Goal: Obtain resource: Download file/media

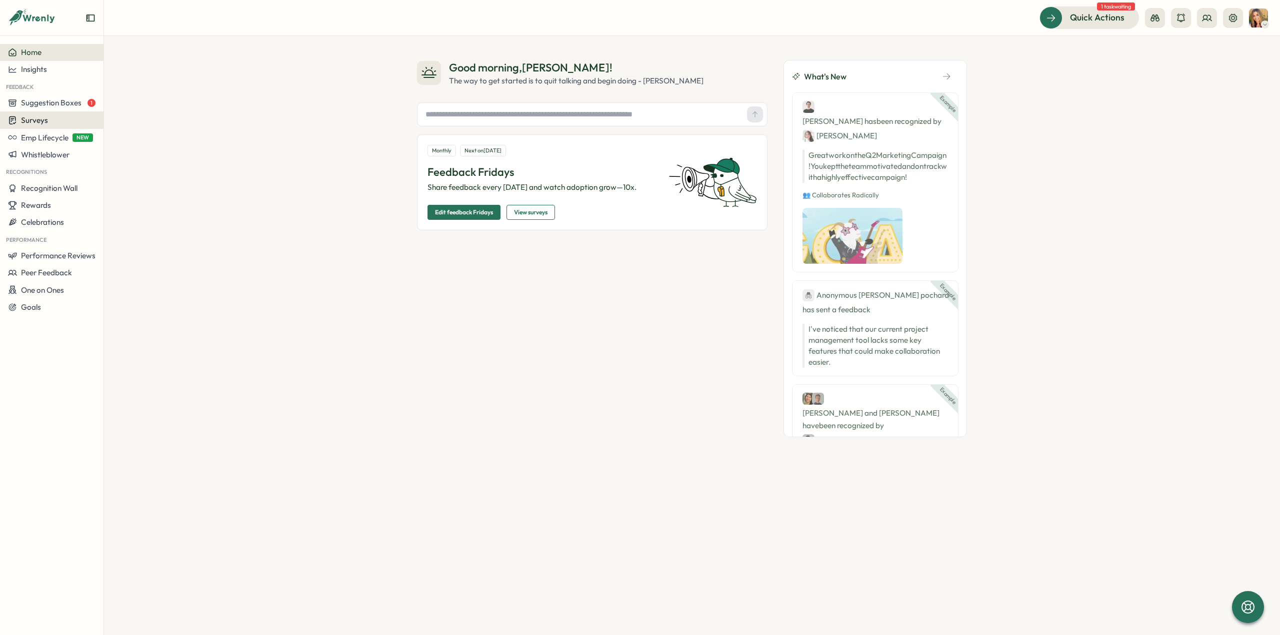
click at [20, 121] on div "Surveys" at bounding box center [28, 119] width 40 height 9
click at [135, 105] on div "Insights" at bounding box center [143, 101] width 74 height 11
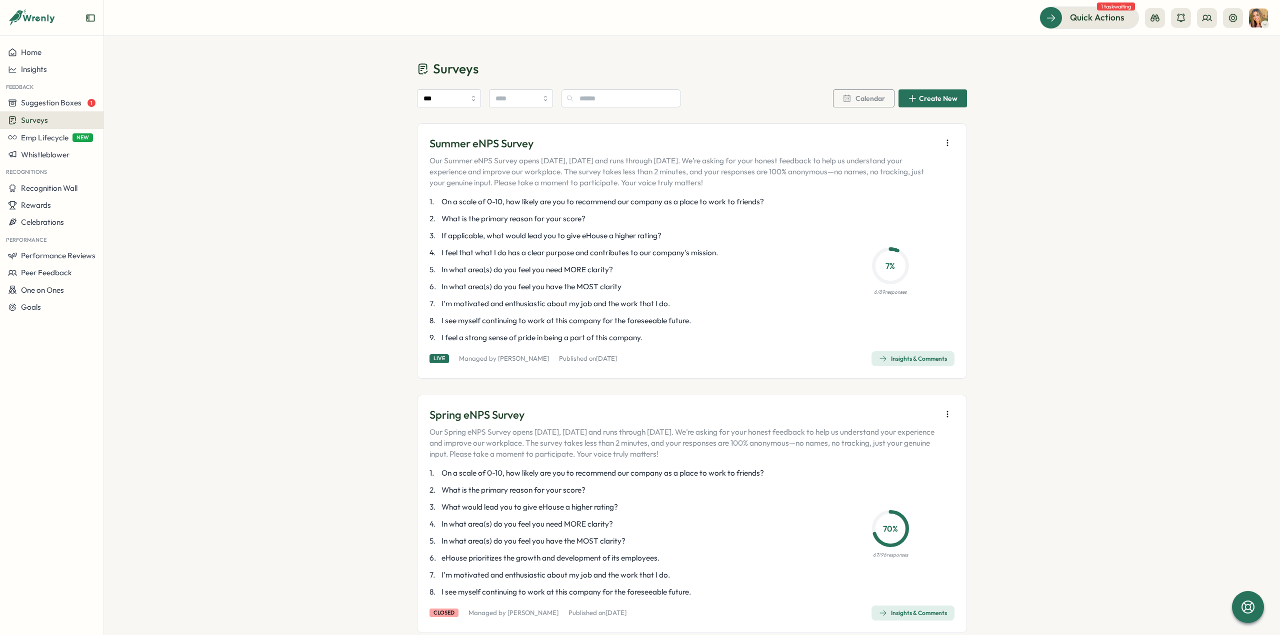
click at [946, 140] on icon "button" at bounding box center [947, 143] width 10 height 10
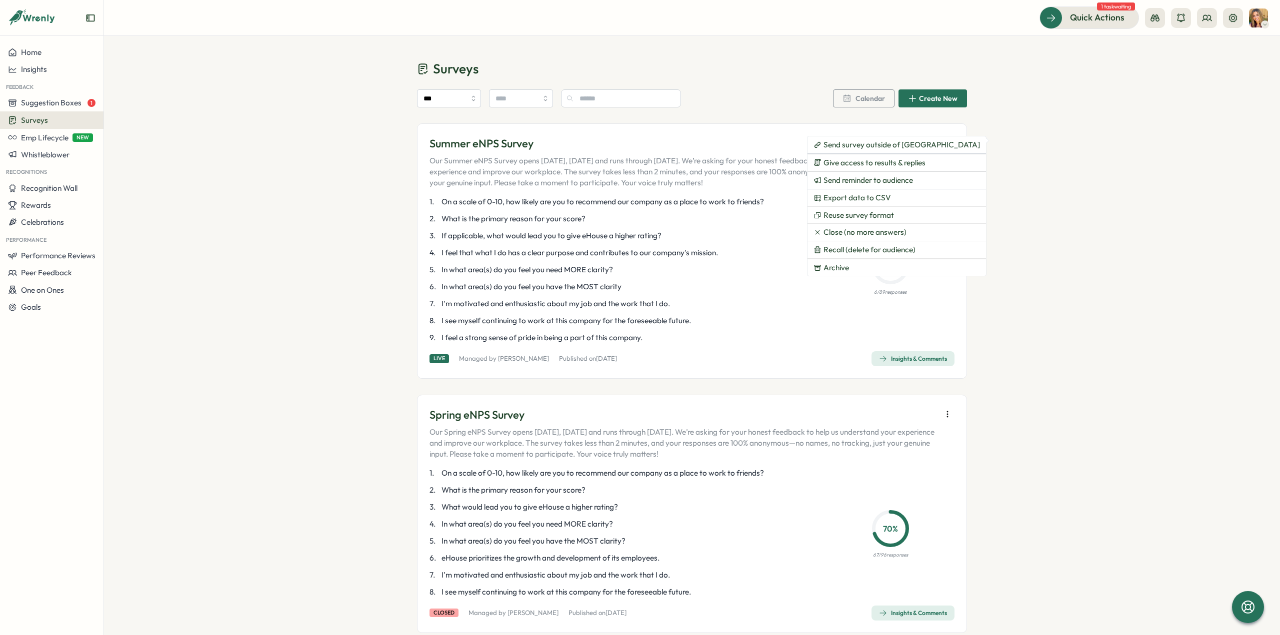
click at [1055, 167] on div "Surveys *** Calendar Create New Summer eNPS Survey Our Summer eNPS Survey opens…" at bounding box center [692, 552] width 1176 height 1033
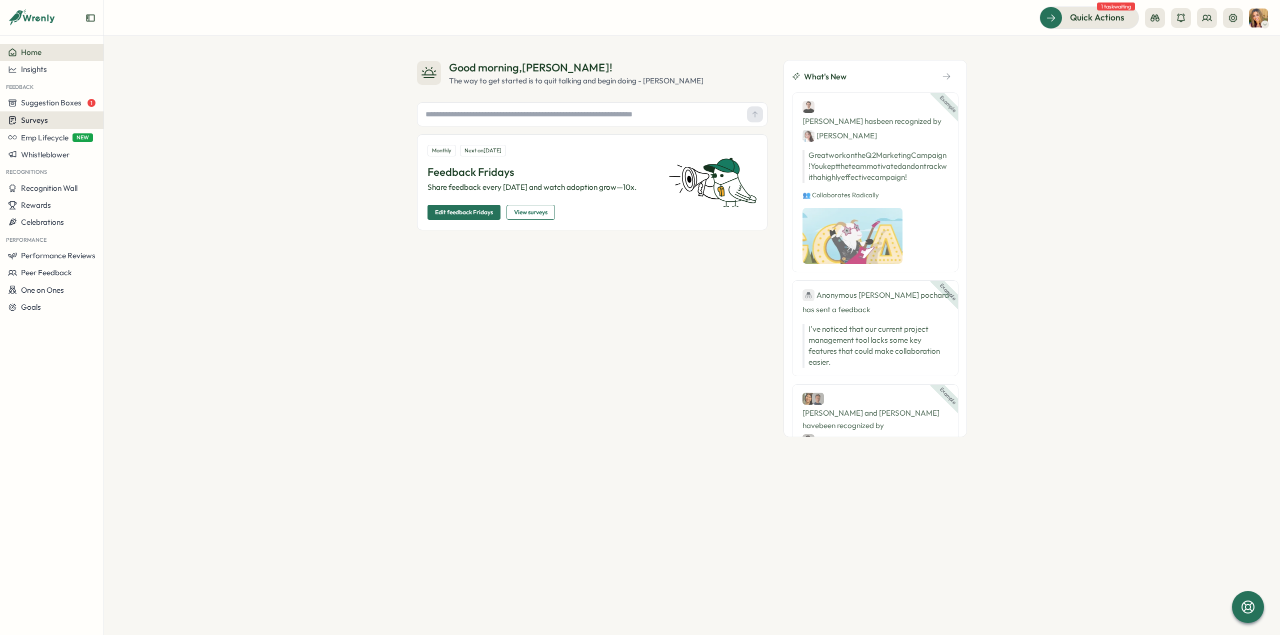
click at [39, 118] on span "Surveys" at bounding box center [34, 119] width 27 height 9
click at [130, 104] on div "Insights" at bounding box center [143, 101] width 74 height 11
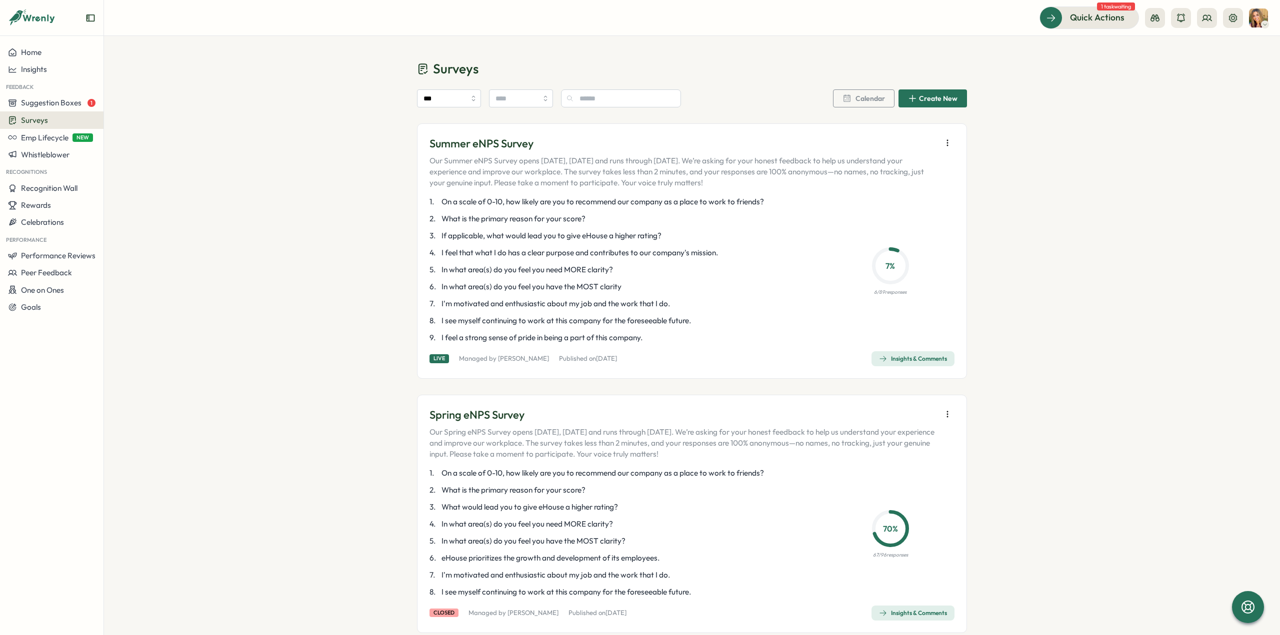
click at [910, 355] on div "Insights & Comments" at bounding box center [913, 359] width 68 height 8
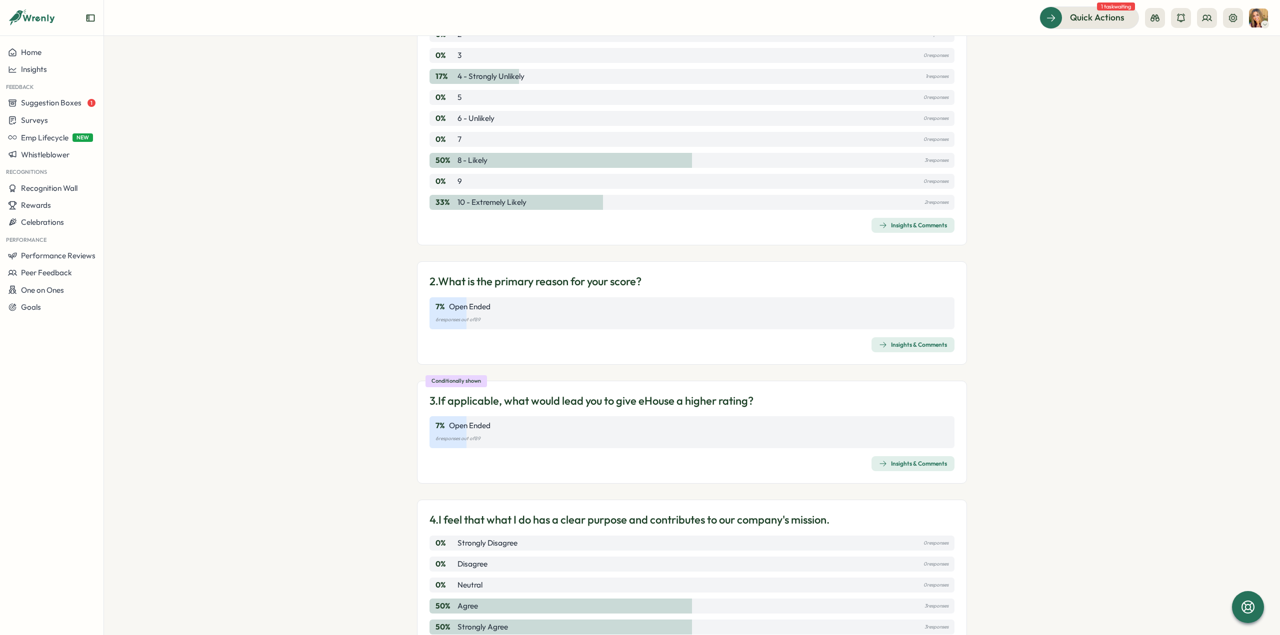
scroll to position [200, 0]
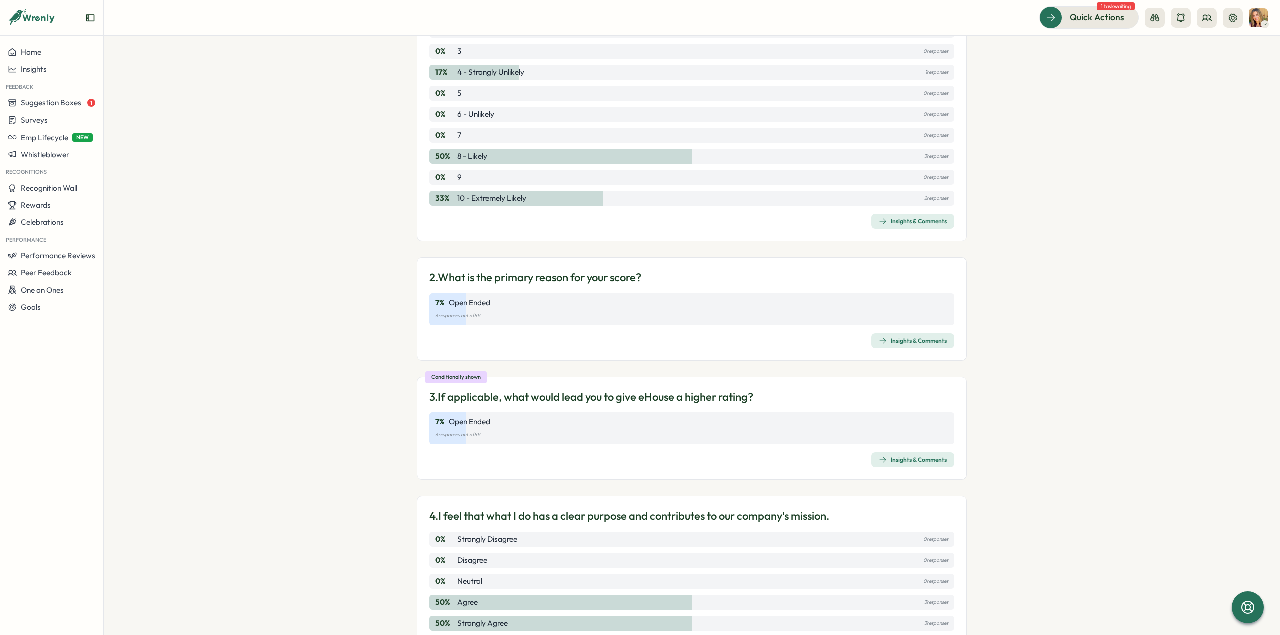
click at [903, 344] on div "Insights & Comments" at bounding box center [913, 341] width 68 height 8
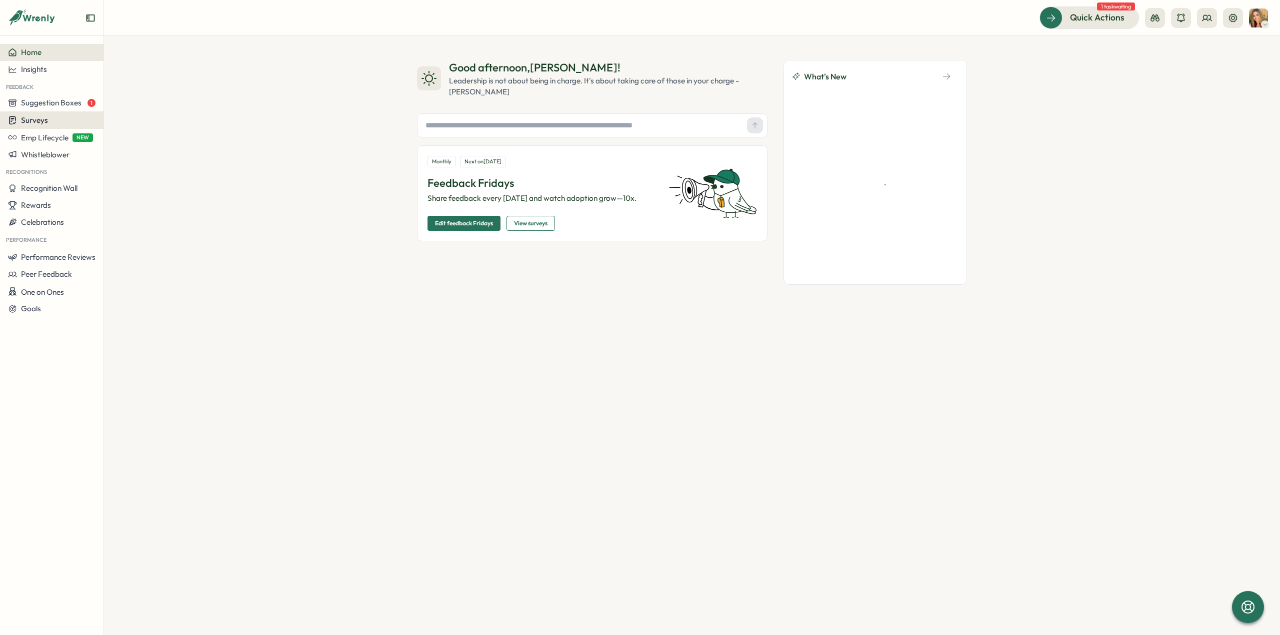
click at [45, 123] on span "Surveys" at bounding box center [34, 119] width 27 height 9
click at [131, 105] on div "Insights" at bounding box center [143, 101] width 74 height 11
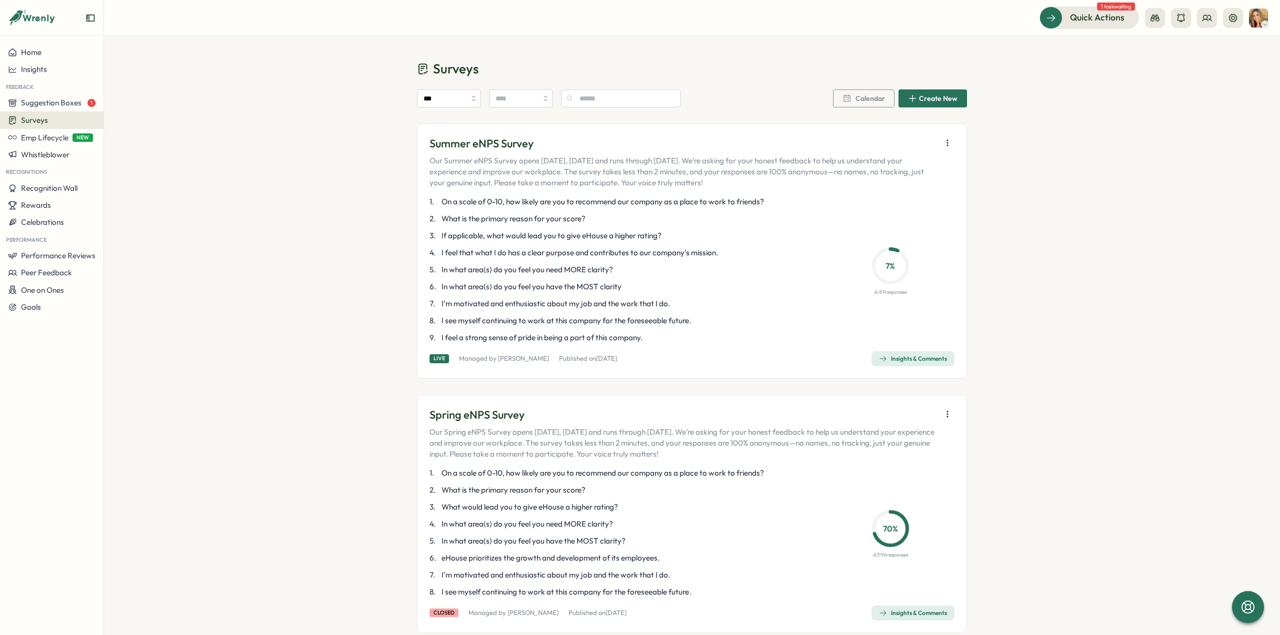
click at [916, 357] on div "Insights & Comments" at bounding box center [913, 359] width 68 height 8
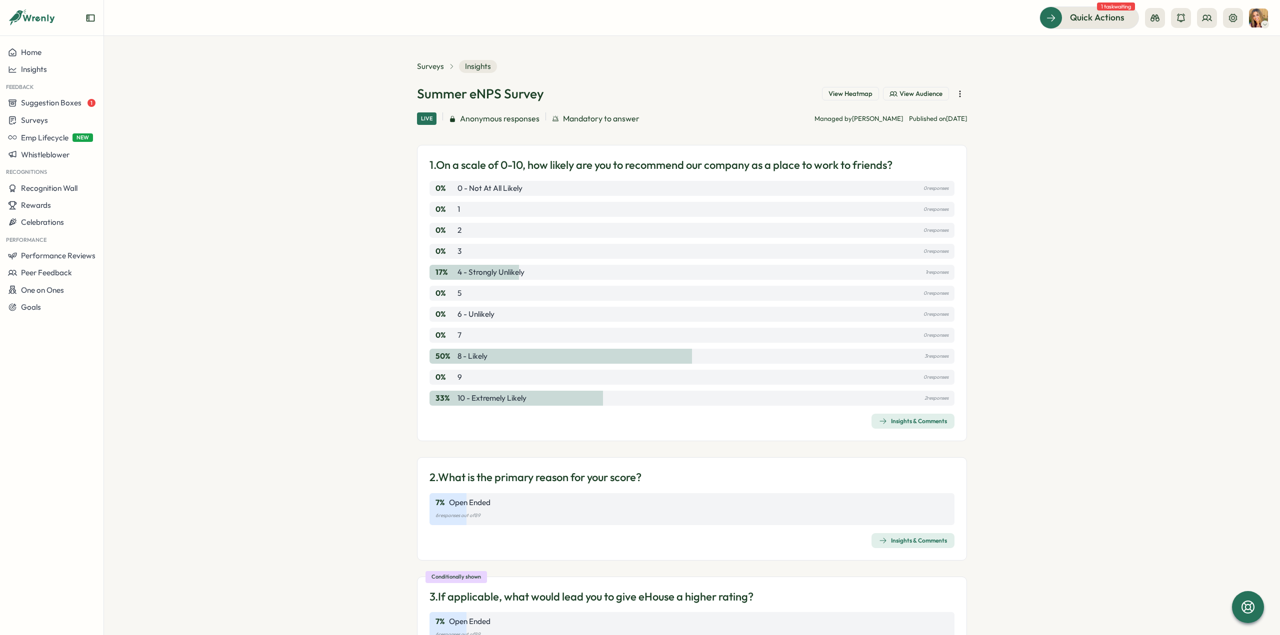
click at [958, 92] on icon "button" at bounding box center [960, 94] width 10 height 10
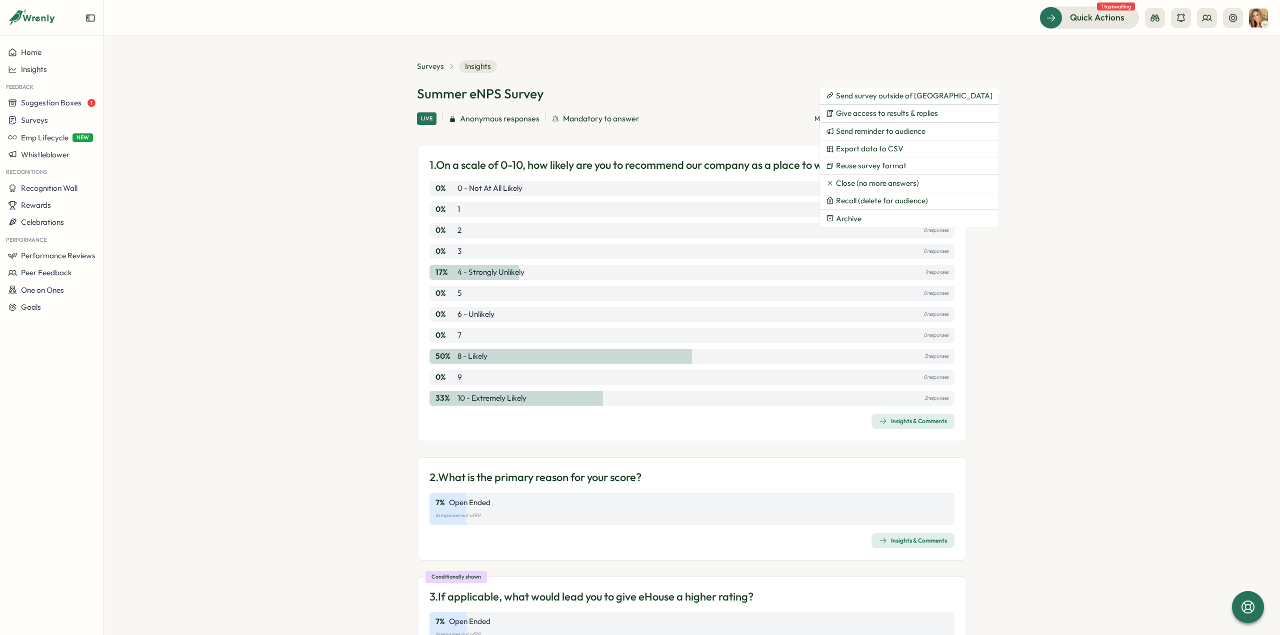
click at [1054, 291] on section "Surveys Insights Summer eNPS Survey View Heatmap View Audience Live Anonymous r…" at bounding box center [692, 335] width 1176 height 599
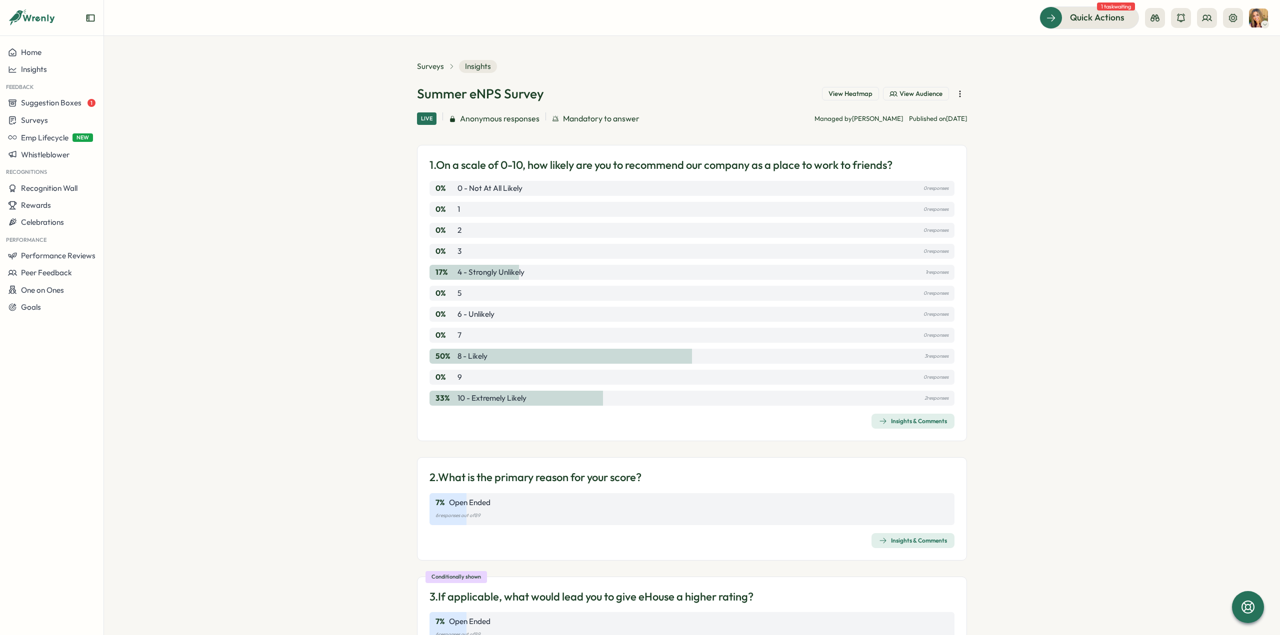
click at [957, 95] on icon "button" at bounding box center [960, 94] width 10 height 10
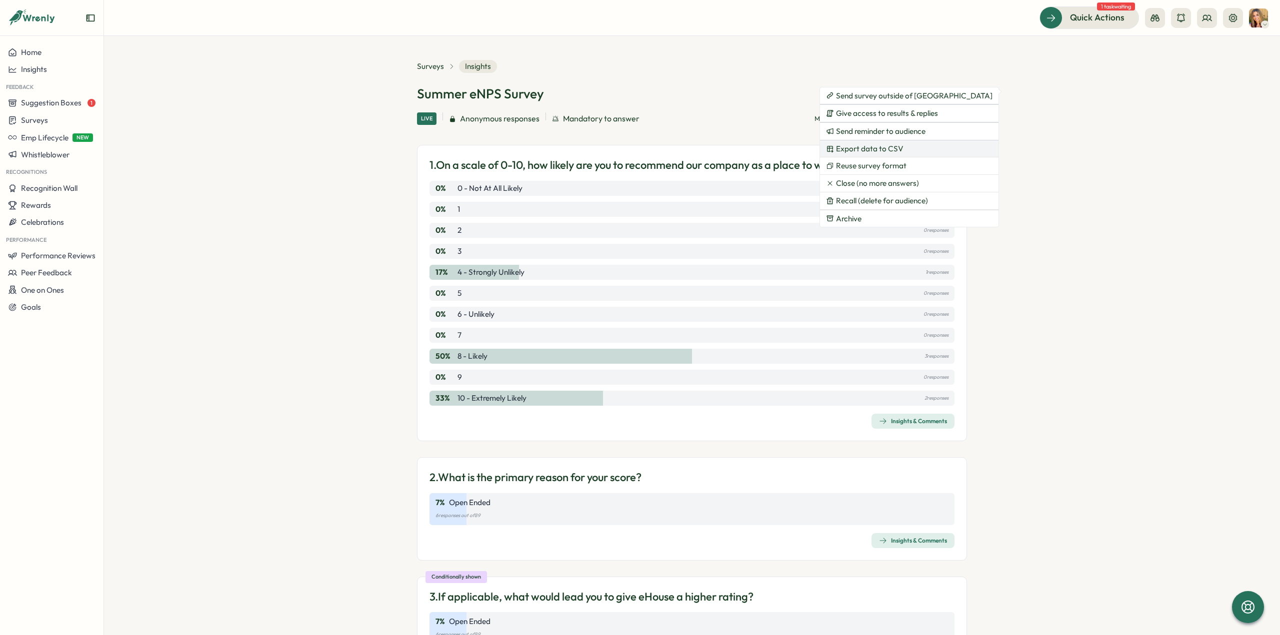
click at [881, 148] on span "Export data to CSV" at bounding box center [869, 148] width 67 height 9
